Goal: Task Accomplishment & Management: Manage account settings

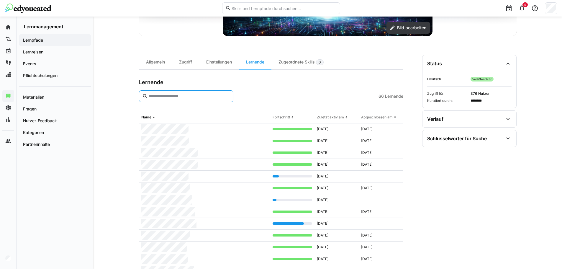
scroll to position [153, 0]
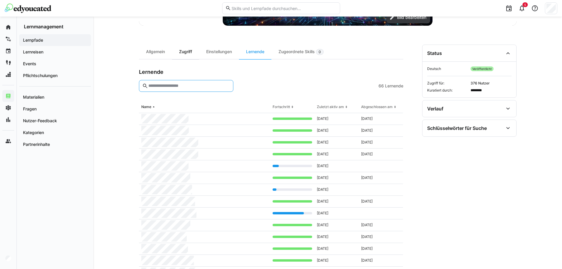
click at [186, 53] on div "Zugriff" at bounding box center [185, 52] width 27 height 14
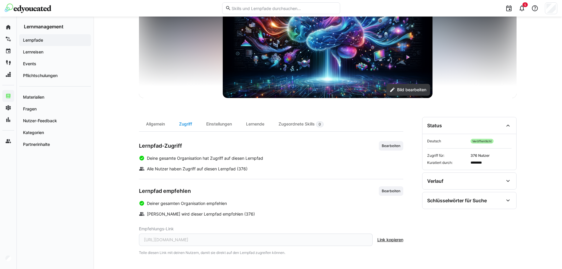
scroll to position [81, 0]
click at [255, 124] on div "Lernende" at bounding box center [255, 124] width 32 height 14
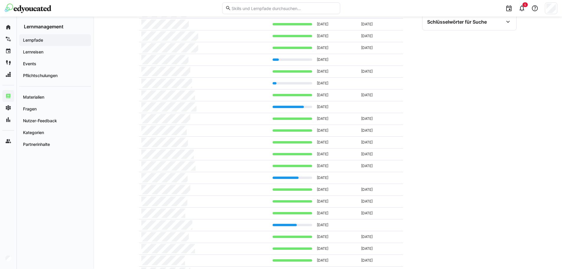
scroll to position [112, 0]
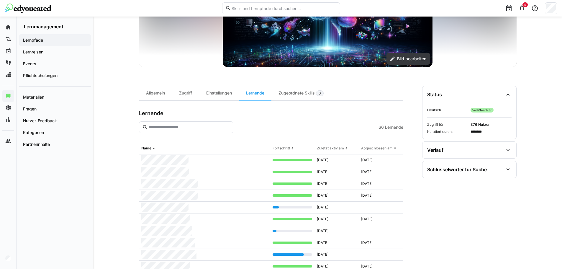
click at [181, 127] on input "text" at bounding box center [189, 126] width 82 height 5
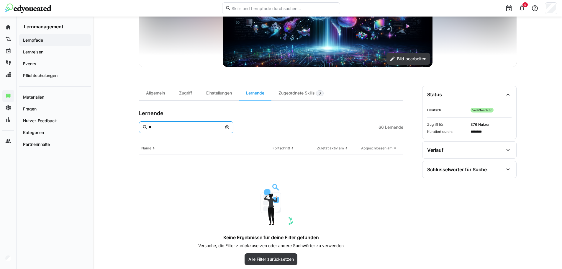
type input "*"
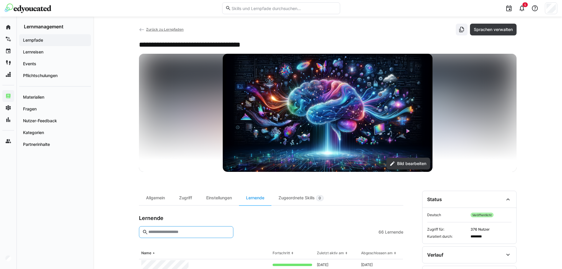
scroll to position [0, 0]
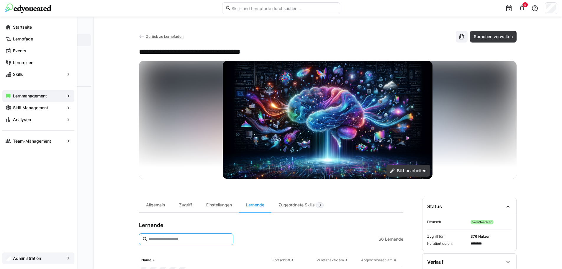
click at [0, 0] on app-navigation-label "Administration" at bounding box center [0, 0] width 0 height 0
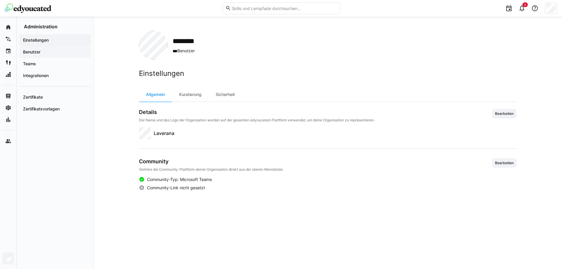
click at [0, 0] on app-navigation-label "Benutzer" at bounding box center [0, 0] width 0 height 0
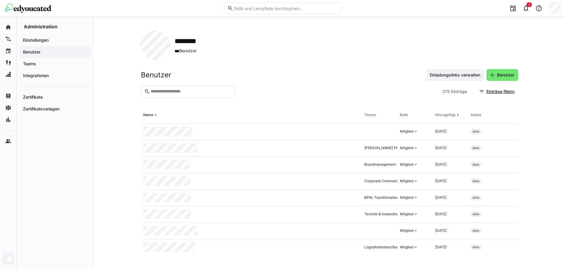
click at [156, 91] on input "text" at bounding box center [191, 91] width 82 height 5
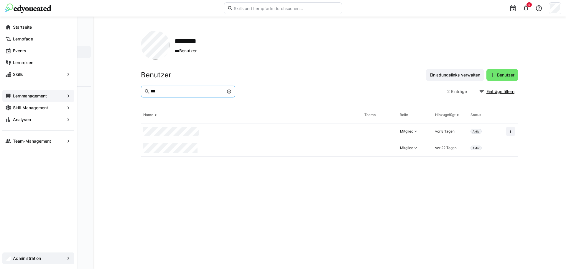
type input "***"
click at [0, 0] on app-navigation-label "Lernmanagement" at bounding box center [0, 0] width 0 height 0
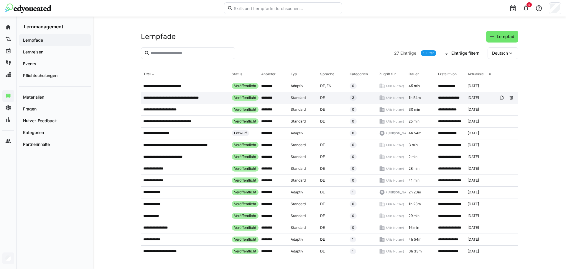
click at [186, 96] on p "**********" at bounding box center [176, 97] width 67 height 5
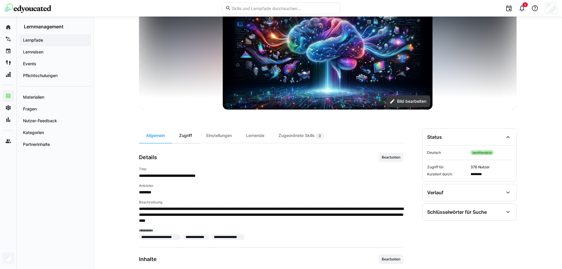
scroll to position [88, 0]
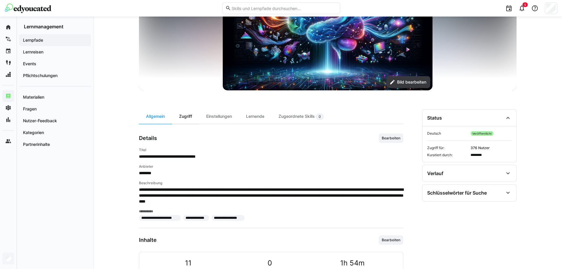
click at [193, 117] on div "Zugriff" at bounding box center [185, 116] width 27 height 14
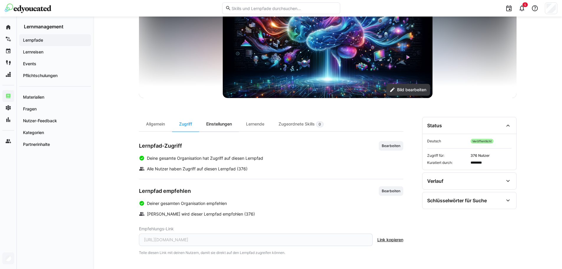
click at [224, 126] on div "Einstellungen" at bounding box center [219, 124] width 40 height 14
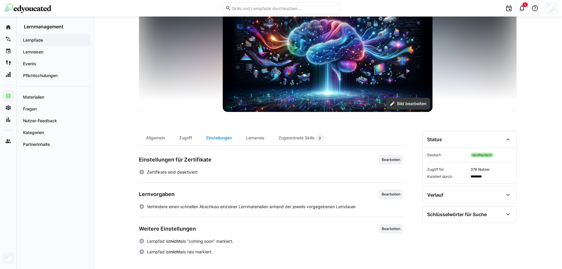
scroll to position [67, 0]
click at [245, 139] on div "Lernende" at bounding box center [255, 138] width 32 height 14
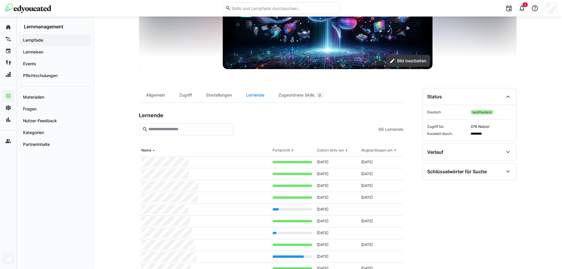
scroll to position [147, 0]
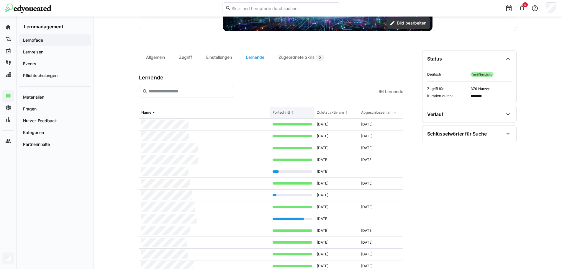
click at [274, 113] on div "Fortschritt" at bounding box center [281, 112] width 17 height 5
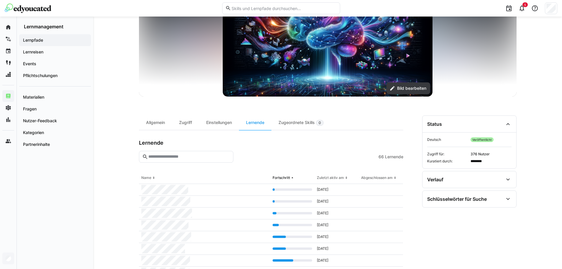
scroll to position [0, 0]
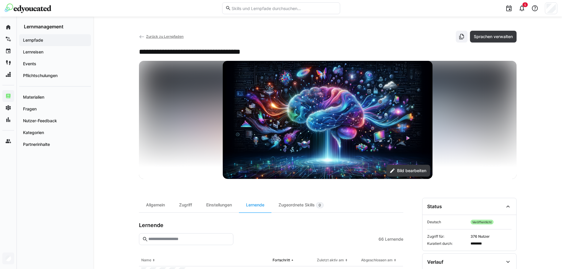
click at [43, 8] on img at bounding box center [28, 8] width 47 height 9
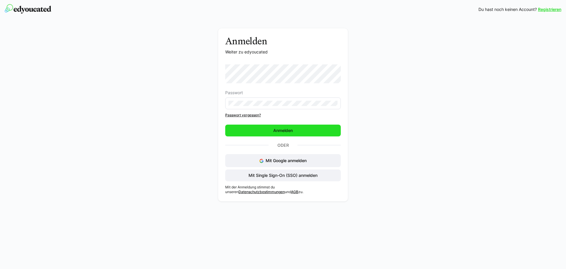
click at [271, 126] on span "Anmelden" at bounding box center [283, 130] width 116 height 12
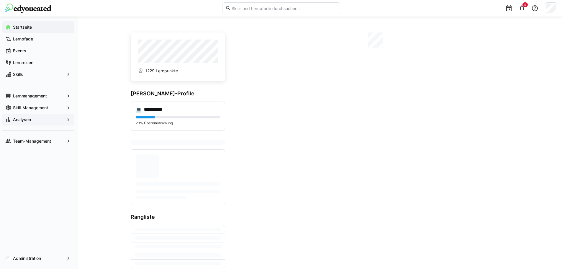
click at [47, 120] on span "Analysen" at bounding box center [38, 120] width 53 height 6
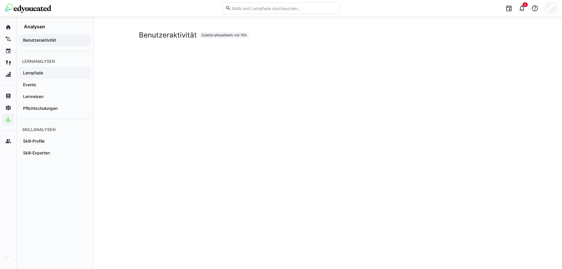
click at [28, 69] on div "Lernpfade" at bounding box center [55, 73] width 72 height 12
click at [63, 73] on span "Lernpfade" at bounding box center [55, 73] width 66 height 6
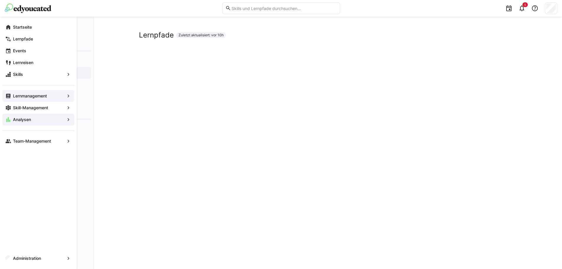
click at [10, 98] on eds-icon at bounding box center [8, 96] width 6 height 6
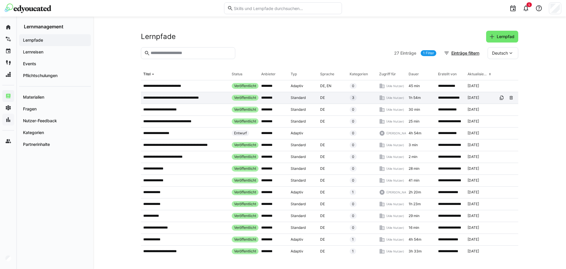
click at [176, 101] on div "**********" at bounding box center [185, 98] width 88 height 12
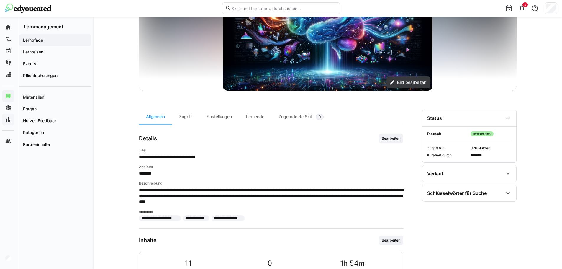
scroll to position [88, 0]
click at [258, 114] on div "Lernende" at bounding box center [255, 116] width 32 height 14
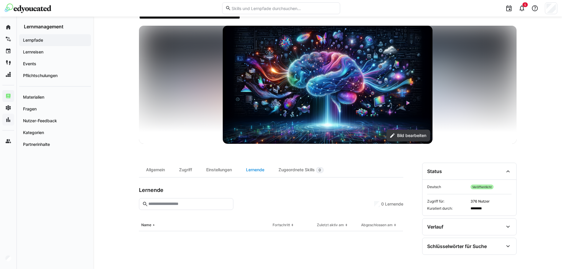
scroll to position [35, 0]
click at [201, 204] on input "text" at bounding box center [189, 203] width 82 height 5
type input "*"
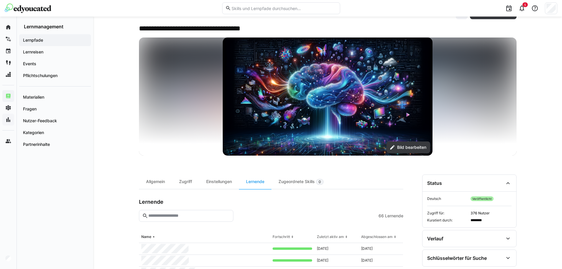
scroll to position [0, 0]
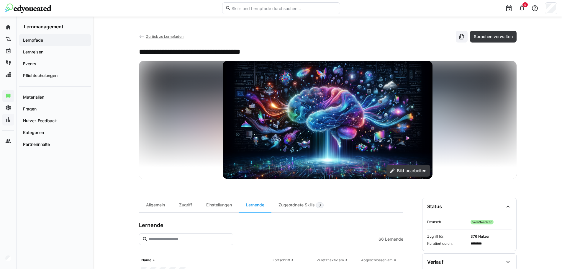
click at [263, 10] on input "text" at bounding box center [284, 8] width 106 height 5
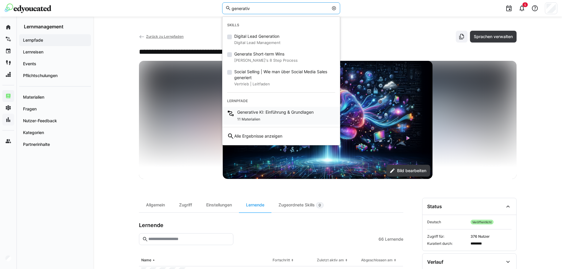
type input "generativ"
click at [255, 120] on span "11 Materialien" at bounding box center [248, 119] width 23 height 5
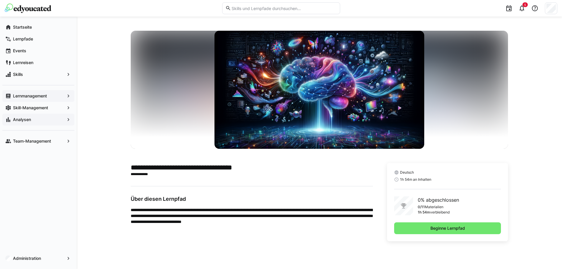
click at [54, 123] on div "Analysen" at bounding box center [38, 120] width 72 height 12
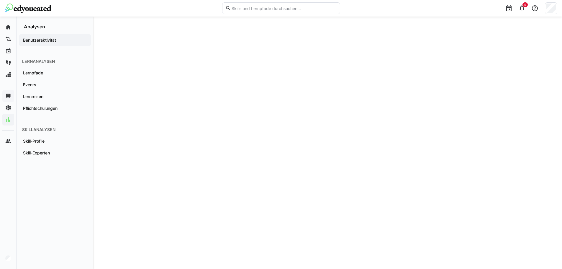
scroll to position [757, 0]
click at [58, 73] on span "Lernpfade" at bounding box center [55, 73] width 66 height 6
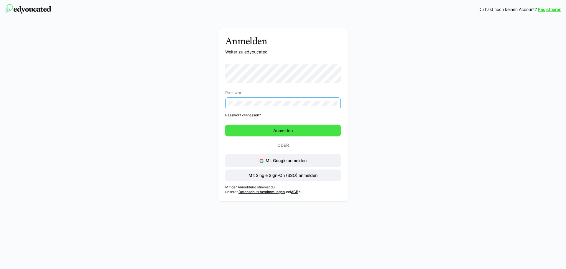
click at [264, 126] on span "Anmelden" at bounding box center [283, 130] width 116 height 12
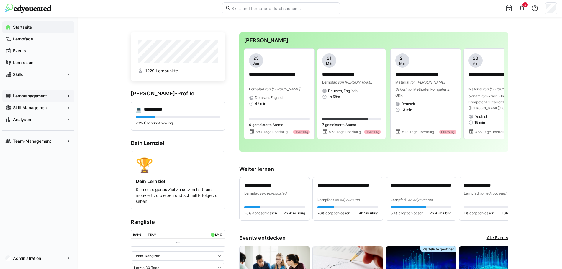
click at [37, 99] on div "Lernmanagement" at bounding box center [38, 96] width 72 height 12
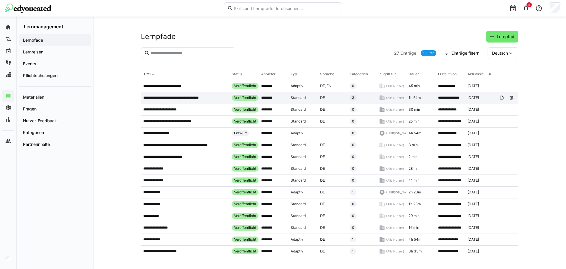
click at [171, 96] on p "**********" at bounding box center [176, 97] width 67 height 5
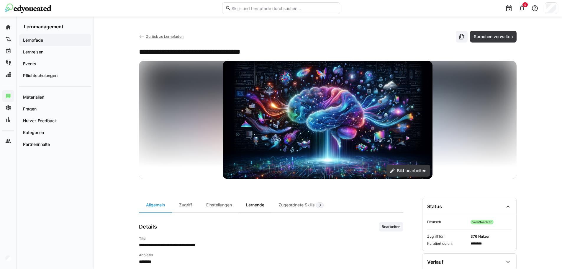
click at [269, 203] on div "Lernende" at bounding box center [255, 205] width 32 height 14
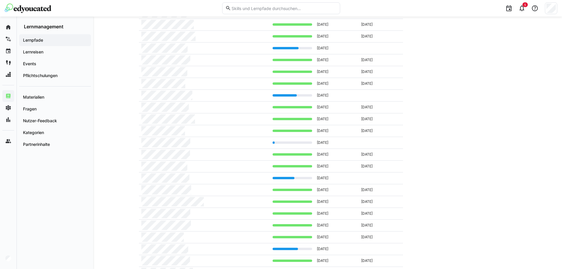
scroll to position [389, 0]
